Goal: Book appointment/travel/reservation

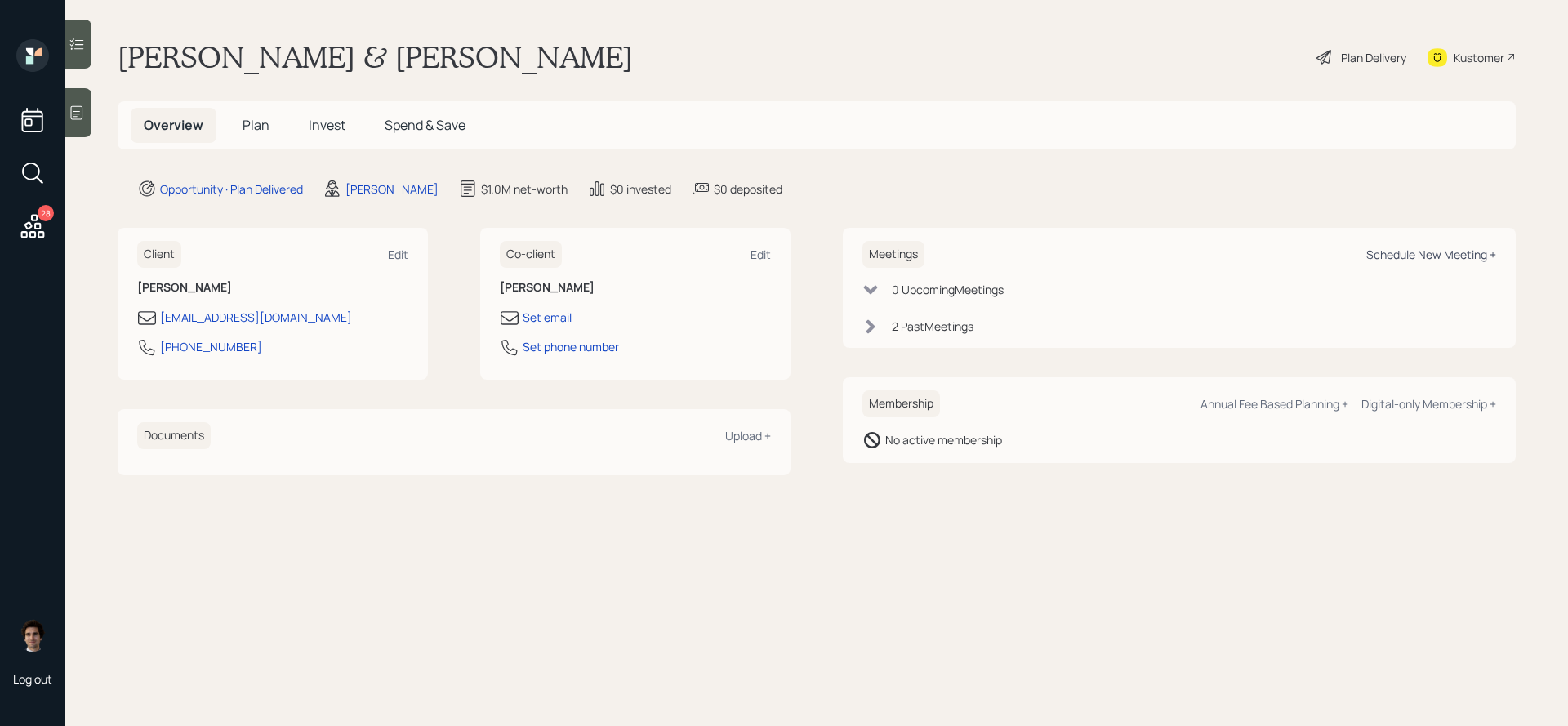
click at [1459, 254] on div "Schedule New Meeting +" at bounding box center [1431, 254] width 130 height 16
select select "59554aeb-d739-4552-90b9-0d27d70b4bf7"
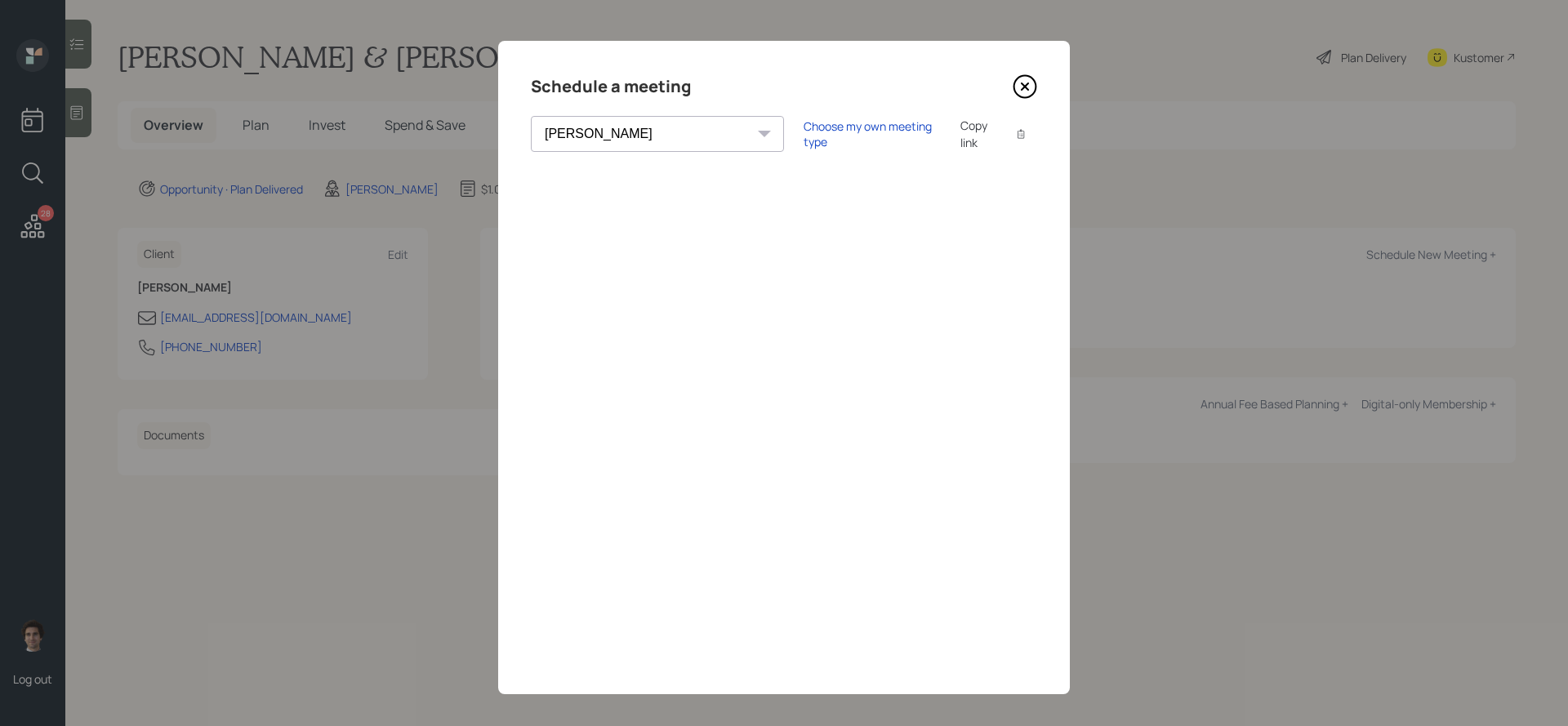
click at [1031, 85] on icon at bounding box center [1025, 87] width 24 height 24
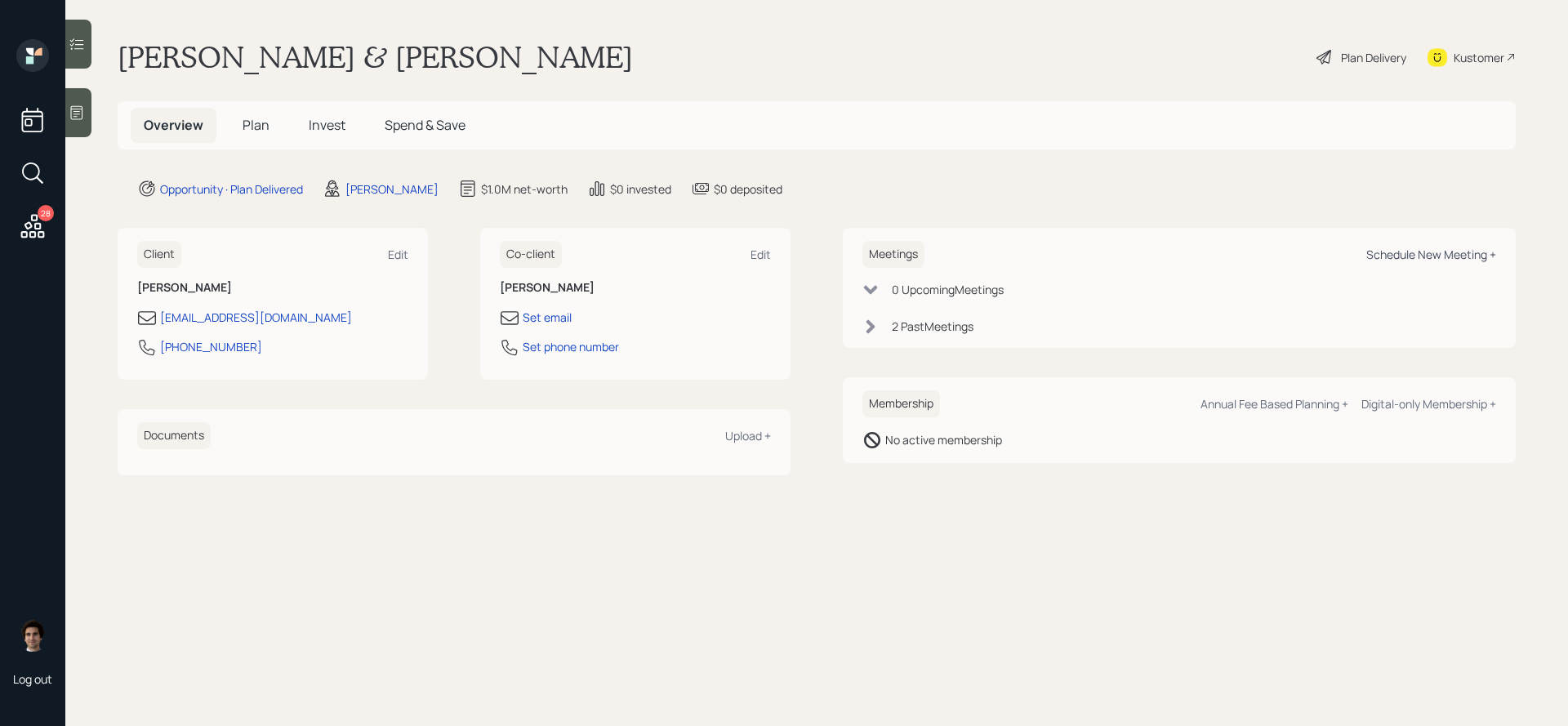
click at [1433, 251] on div "Schedule New Meeting +" at bounding box center [1431, 254] width 130 height 16
select select "59554aeb-d739-4552-90b9-0d27d70b4bf7"
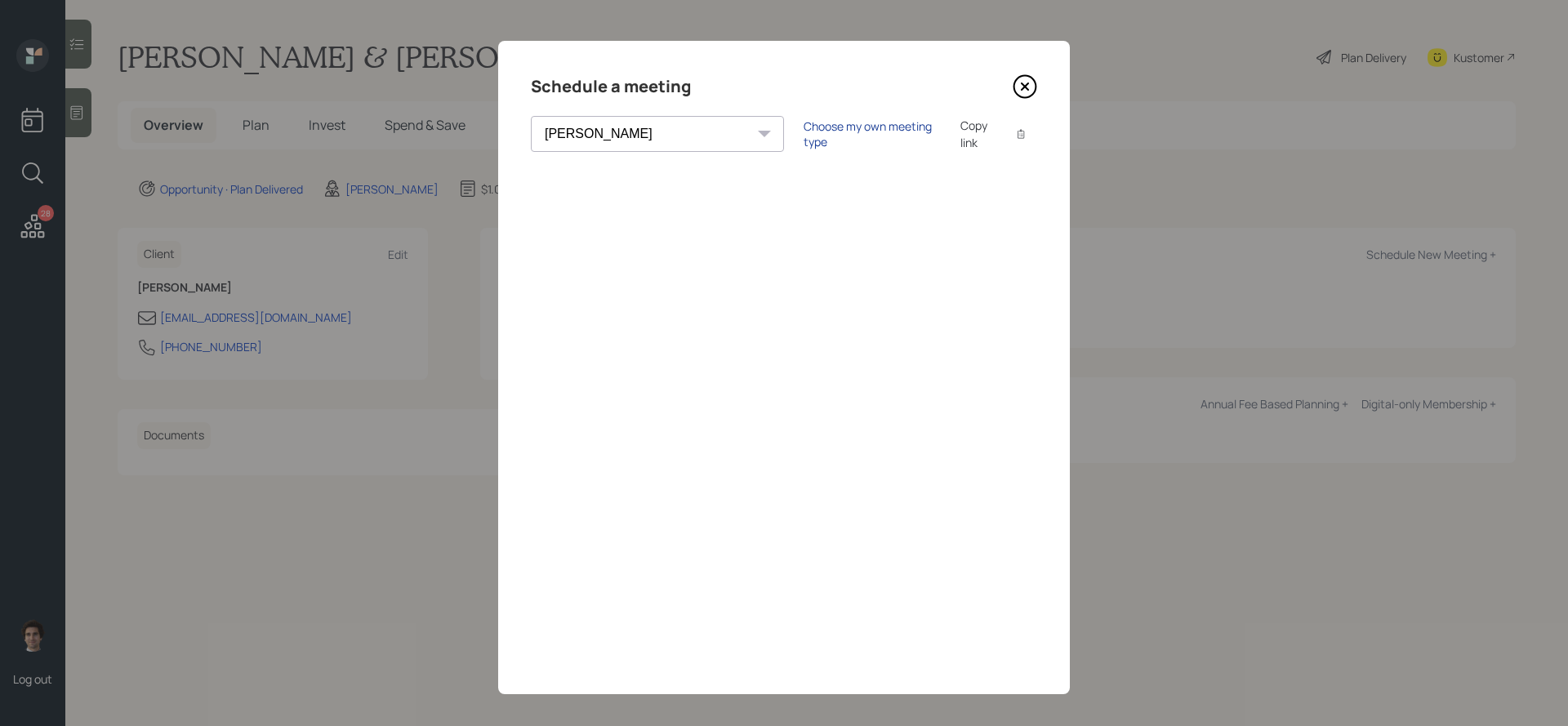
click at [812, 128] on div "Choose my own meeting type" at bounding box center [872, 133] width 137 height 31
click at [1025, 101] on div "Schedule a meeting [PERSON_NAME] [PERSON_NAME] [PERSON_NAME] [PERSON_NAME] [PER…" at bounding box center [784, 368] width 572 height 653
click at [1025, 86] on icon at bounding box center [1024, 86] width 7 height 7
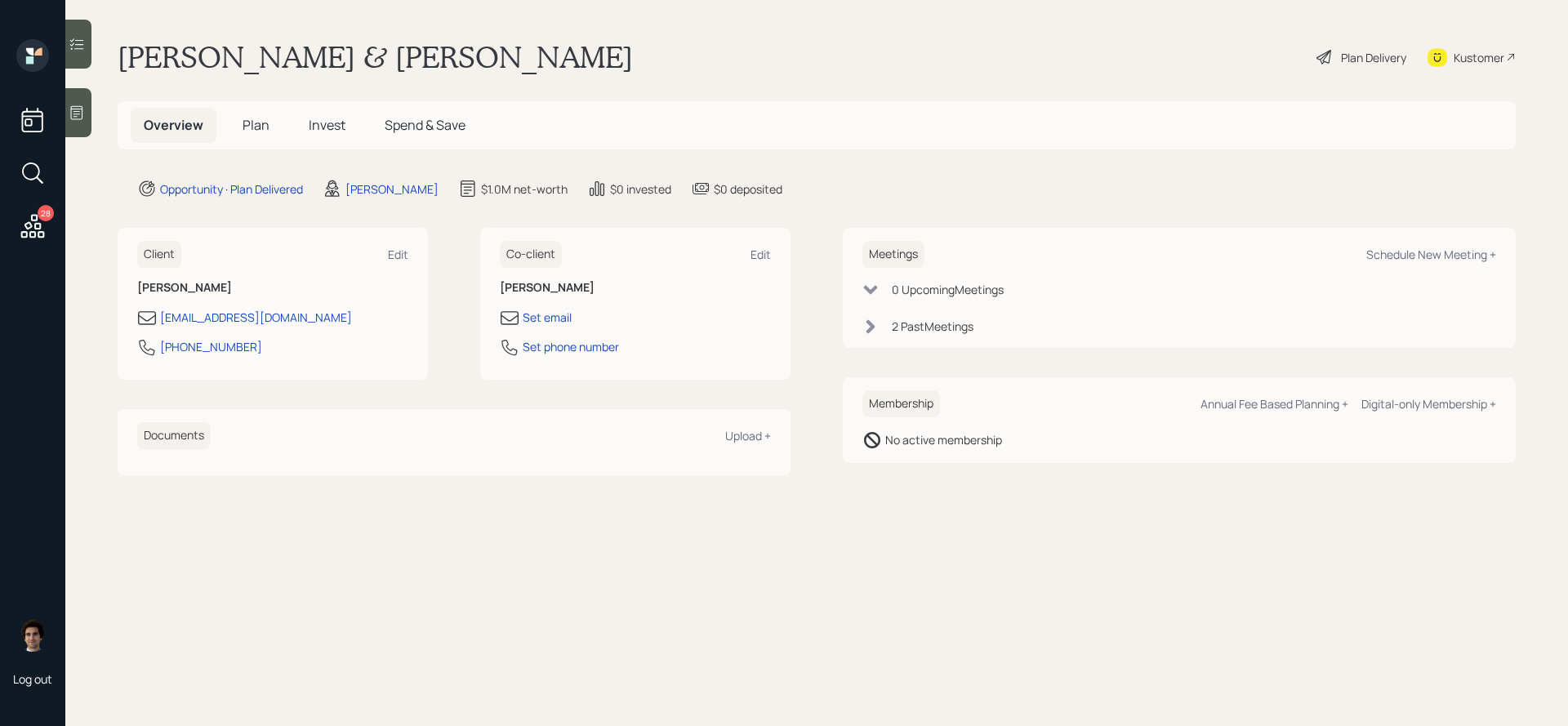
click at [52, 227] on div "28" at bounding box center [33, 142] width 39 height 206
click at [38, 232] on icon at bounding box center [33, 225] width 23 height 23
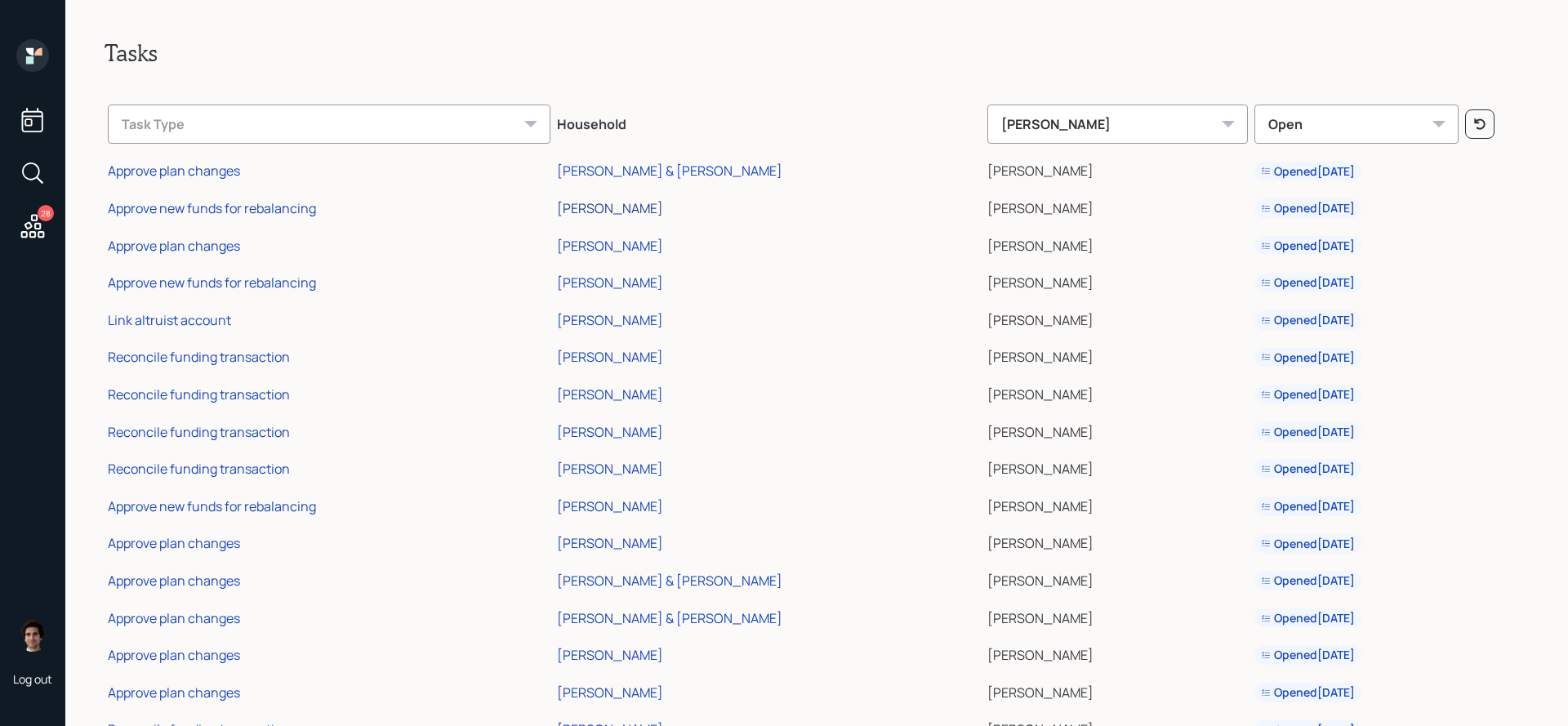
click at [614, 205] on div "[PERSON_NAME]" at bounding box center [610, 208] width 106 height 18
